Goal: Transaction & Acquisition: Purchase product/service

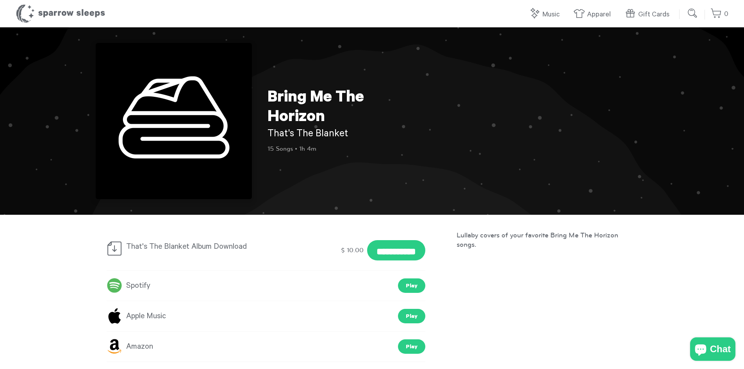
drag, startPoint x: 366, startPoint y: 167, endPoint x: 299, endPoint y: 56, distance: 130.2
click at [280, 79] on div "Bring Me The Horizon That's The Blanket 15 Songs • 1h 4m" at bounding box center [372, 121] width 562 height 156
click at [299, 56] on div "Bring Me The Horizon That's The Blanket 15 Songs • 1h 4m" at bounding box center [372, 121] width 562 height 156
drag, startPoint x: 287, startPoint y: 100, endPoint x: 247, endPoint y: 40, distance: 72.1
click at [231, 46] on div "Bring Me The Horizon That's The Blanket 15 Songs • 1h 4m" at bounding box center [372, 121] width 562 height 156
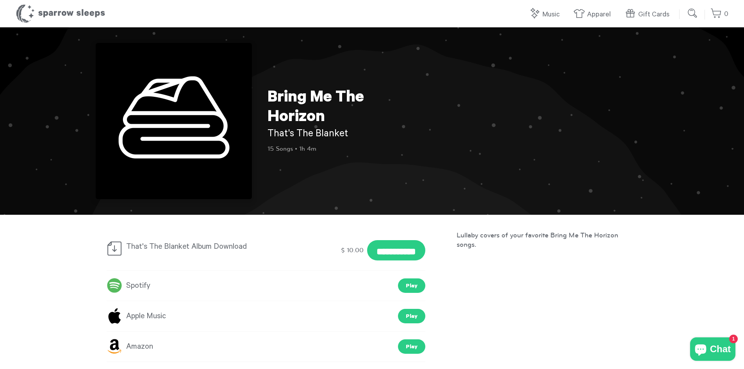
click at [316, 59] on div "Bring Me The Horizon That's The Blanket 15 Songs • 1h 4m" at bounding box center [372, 121] width 562 height 156
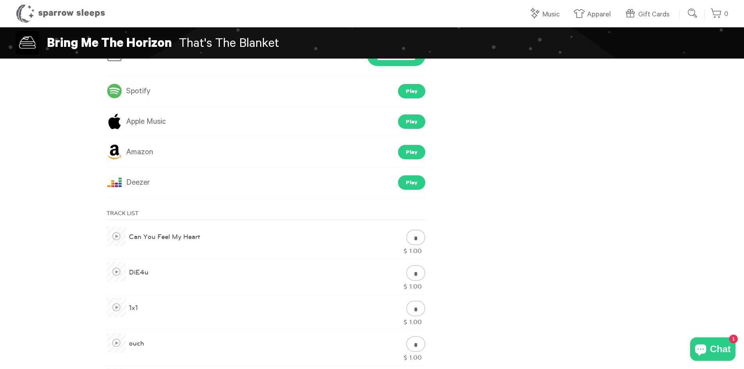
scroll to position [195, 0]
click at [119, 237] on span at bounding box center [117, 236] width 20 height 20
click at [118, 237] on span at bounding box center [116, 235] width 9 height 9
click at [119, 271] on span at bounding box center [117, 271] width 20 height 20
click at [119, 271] on span at bounding box center [116, 271] width 9 height 9
